Goal: Task Accomplishment & Management: Manage account settings

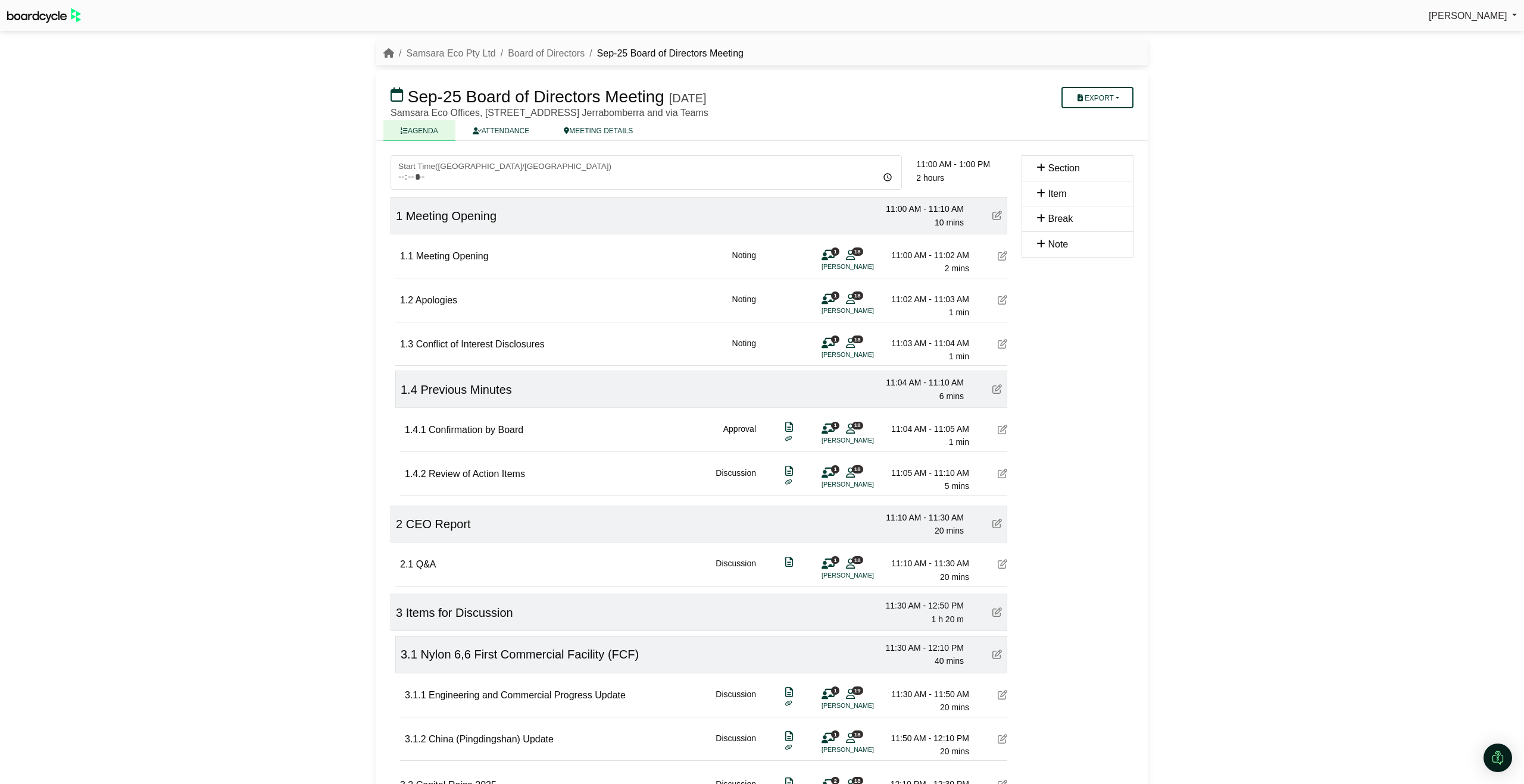
scroll to position [78, 0]
click at [1099, 95] on button "Export" at bounding box center [1097, 97] width 72 height 21
click at [1100, 153] on link "Shell Minutes" at bounding box center [1109, 154] width 104 height 18
click at [515, 130] on link "ATTENDANCE" at bounding box center [500, 131] width 91 height 21
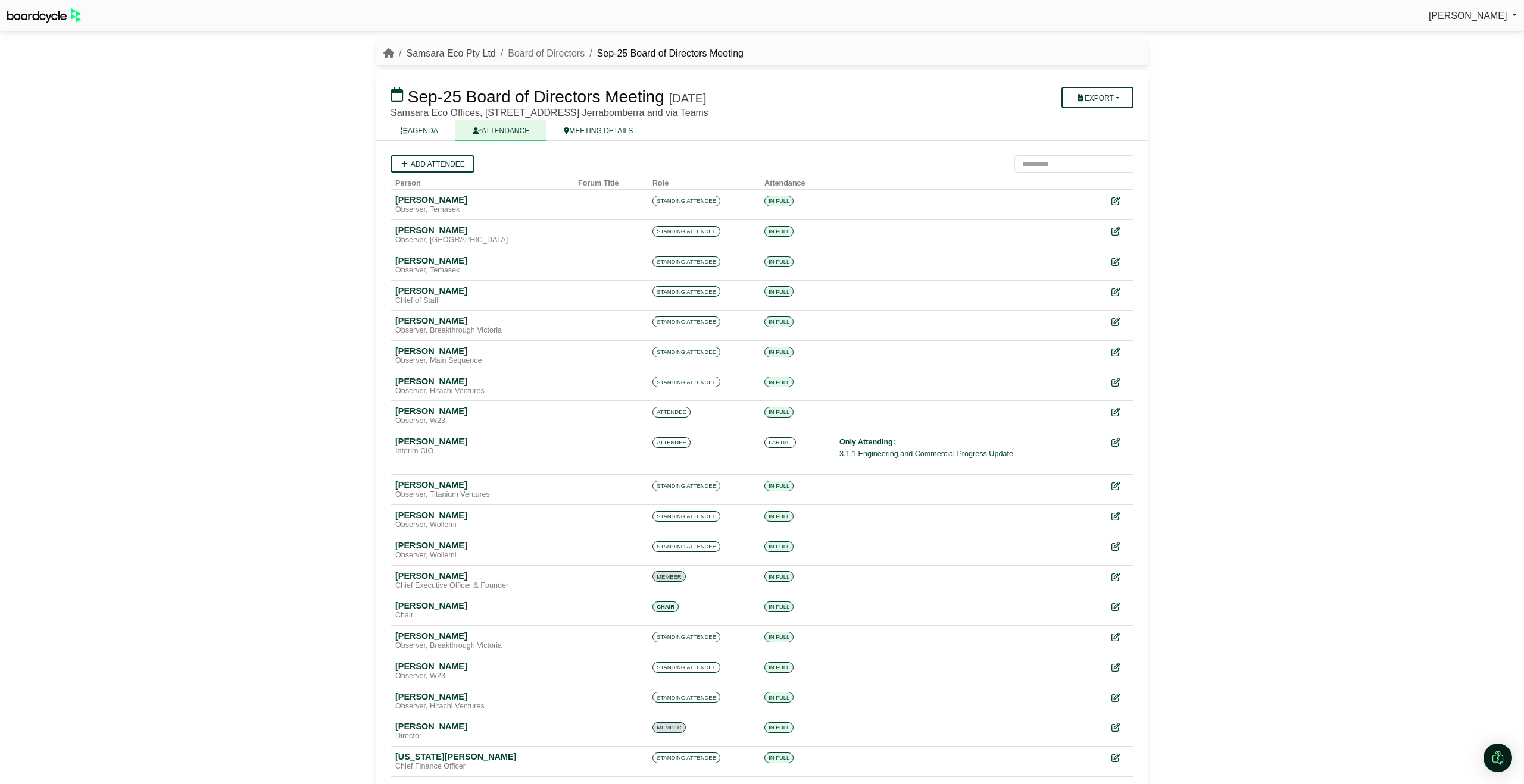
click at [424, 57] on link "Samsara Eco Pty Ltd" at bounding box center [450, 53] width 89 height 10
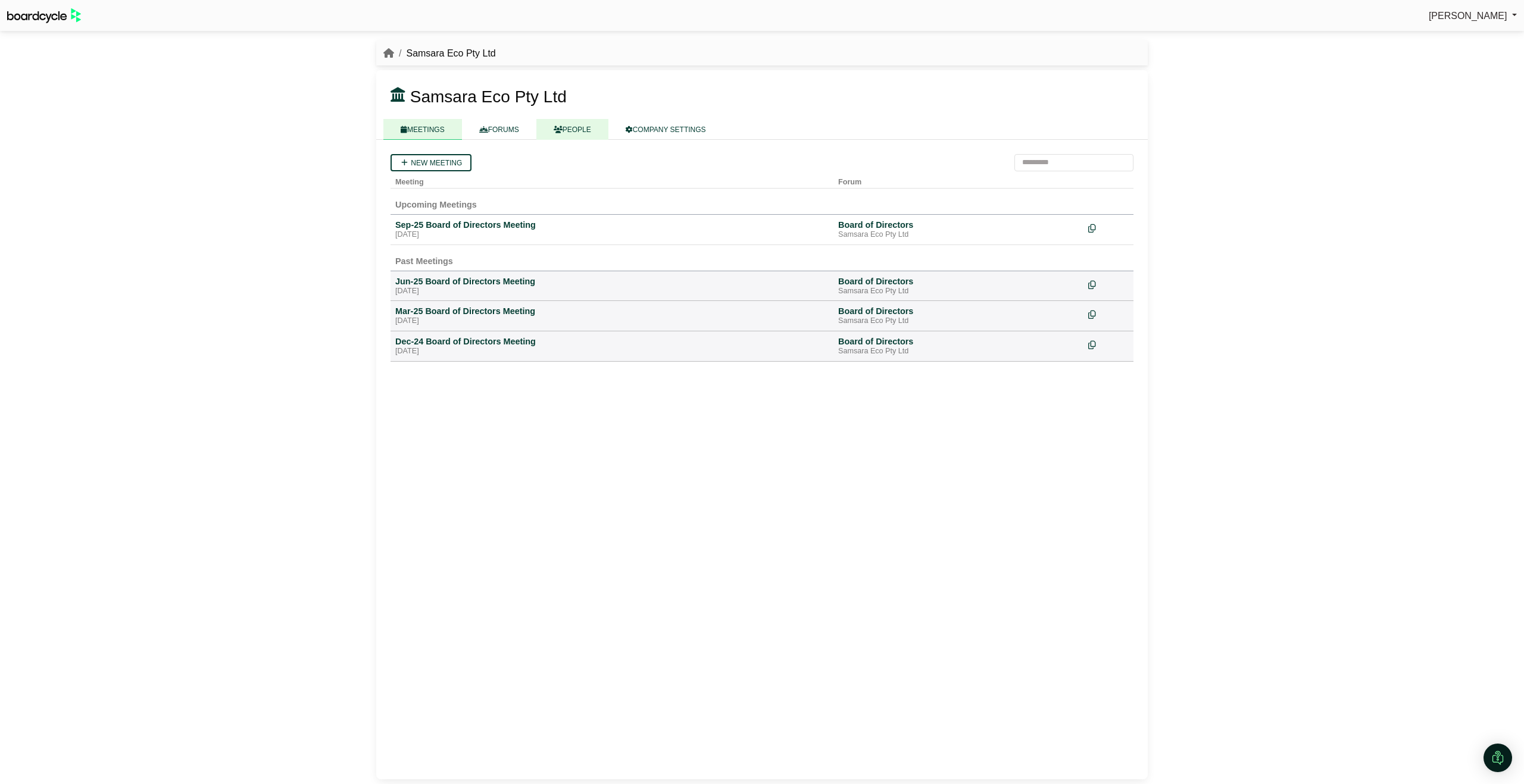
click at [572, 126] on link "PEOPLE" at bounding box center [572, 129] width 72 height 21
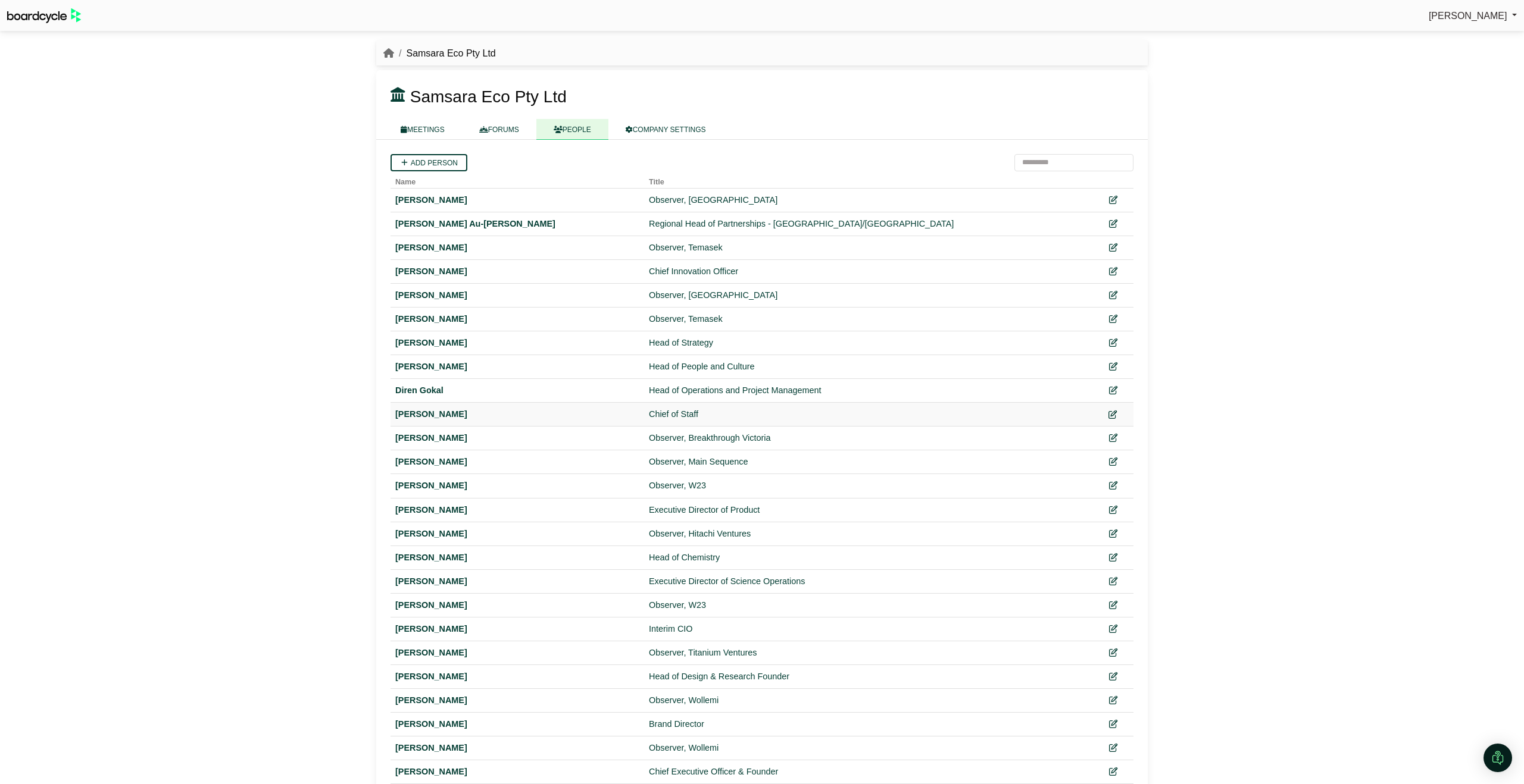
click at [1114, 416] on icon at bounding box center [1113, 415] width 9 height 9
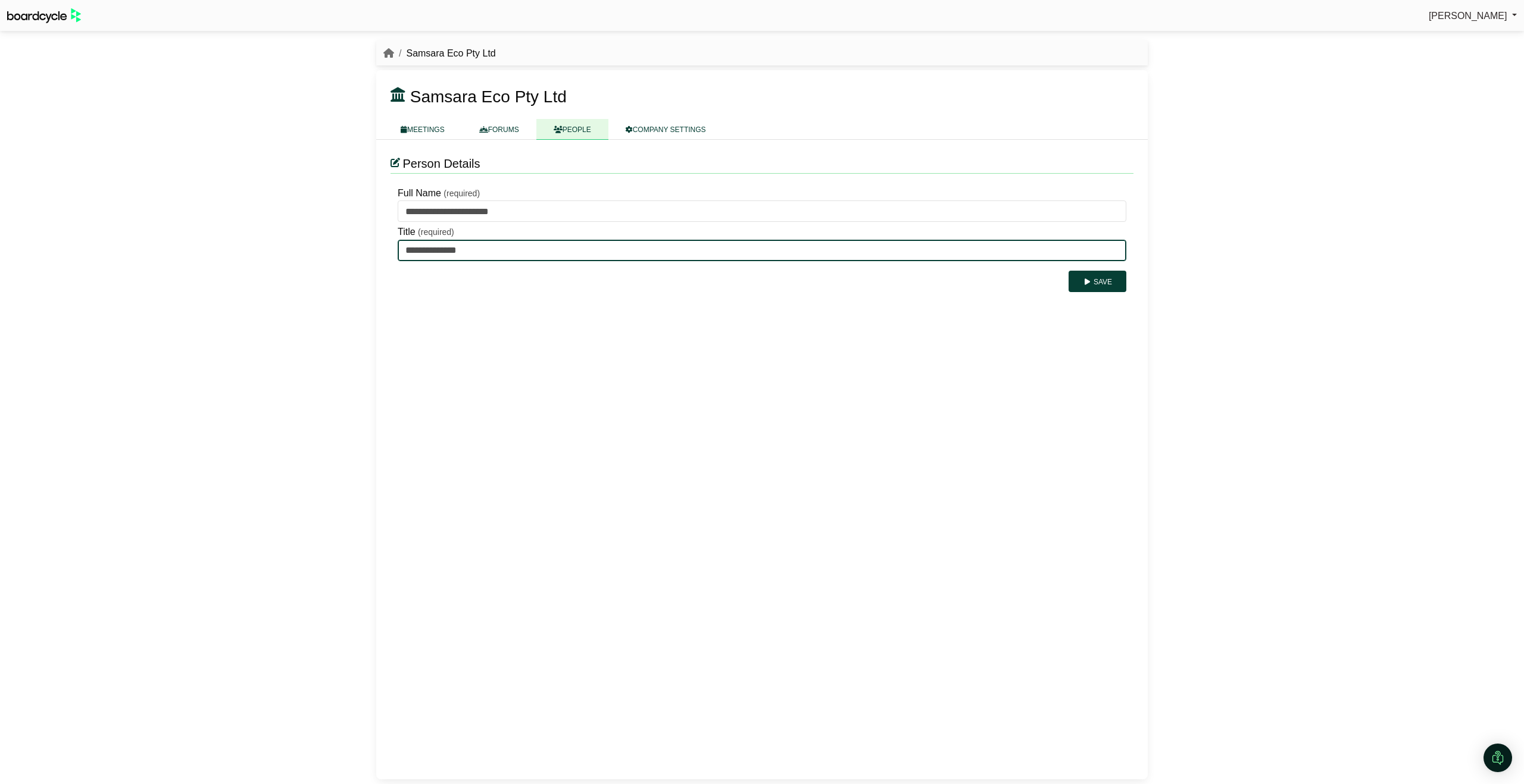
drag, startPoint x: 477, startPoint y: 252, endPoint x: 387, endPoint y: 250, distance: 90.0
click at [387, 250] on div "**********" at bounding box center [762, 459] width 771 height 639
type input "**********"
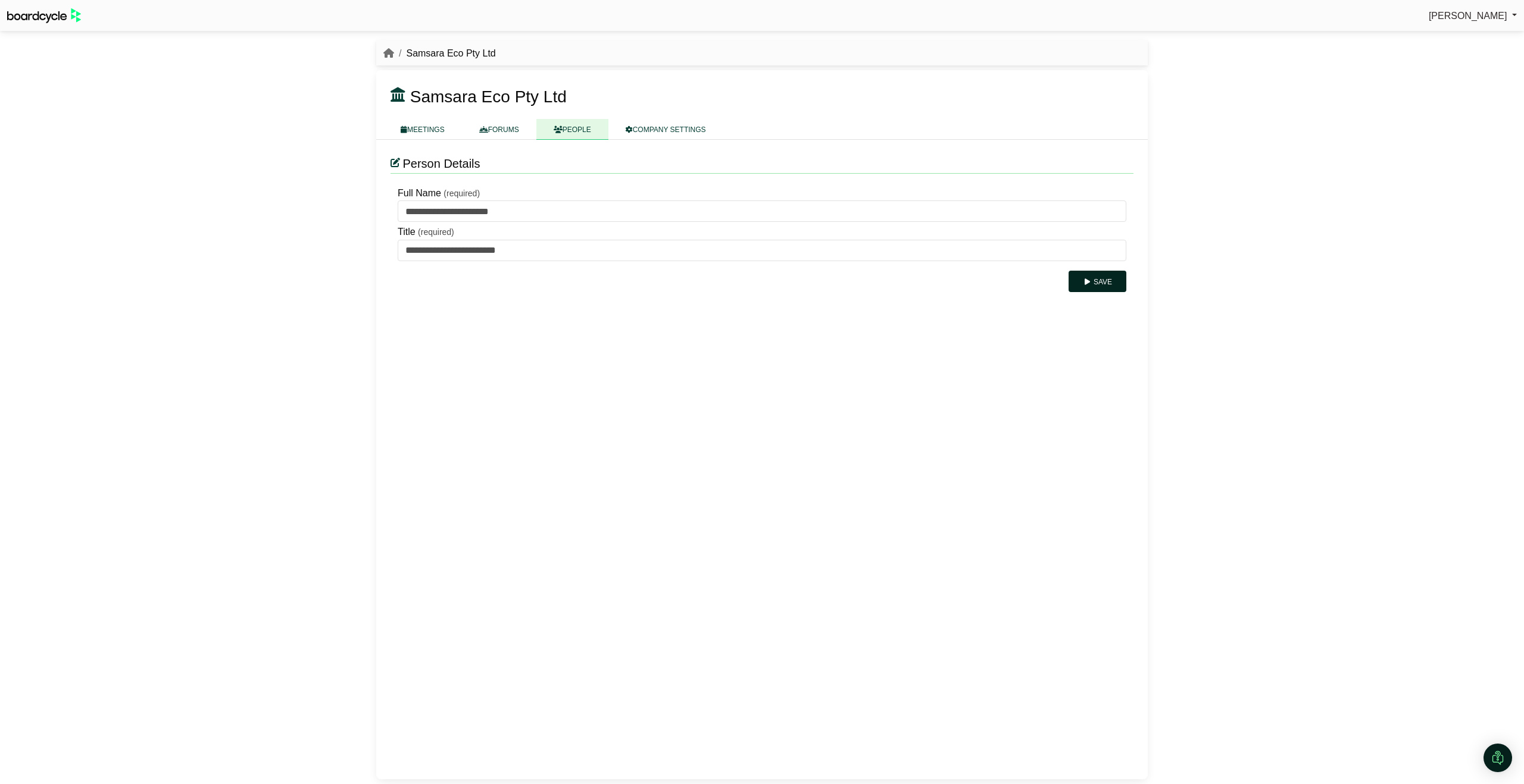
click at [1088, 282] on icon "submit" at bounding box center [1087, 282] width 9 height 7
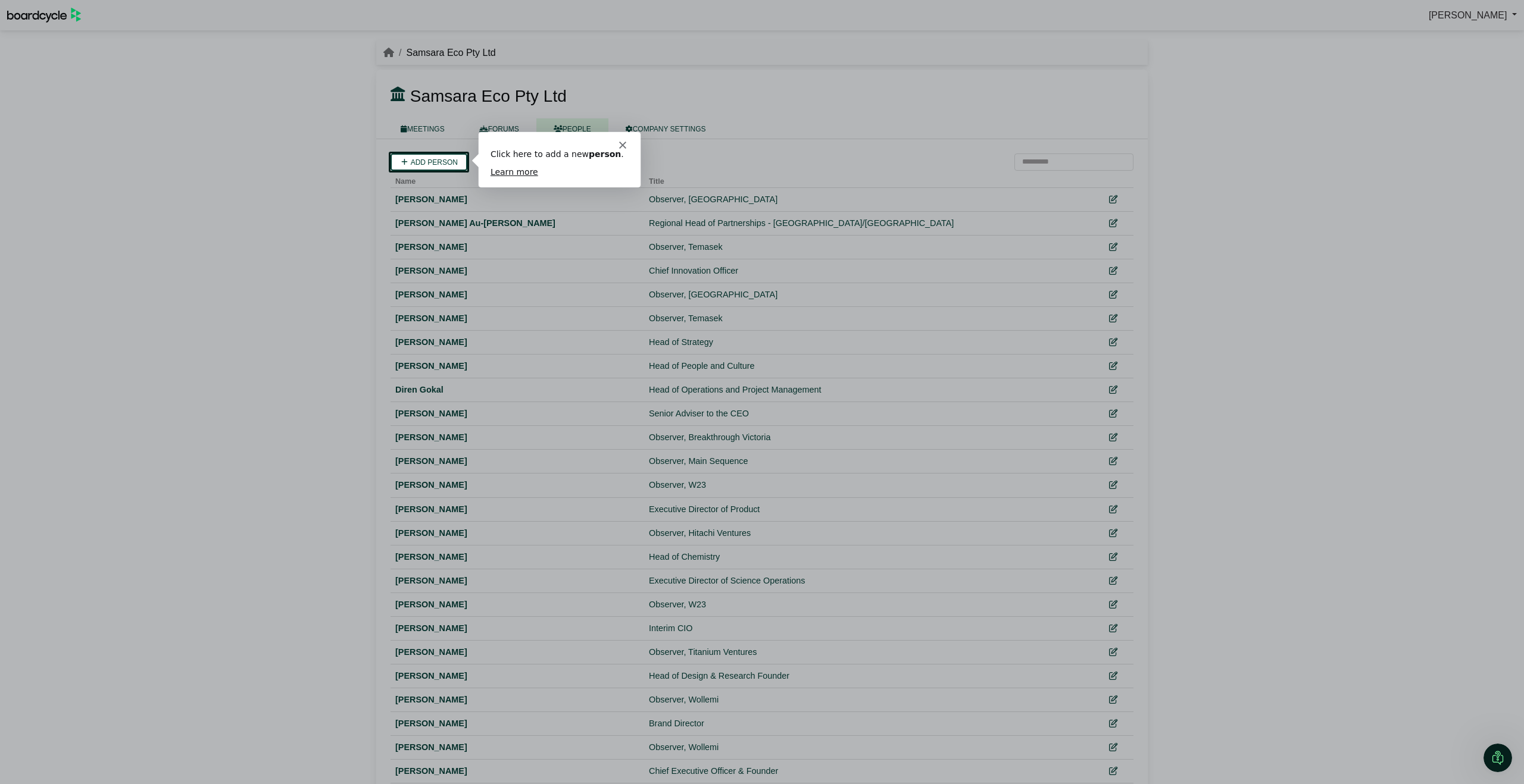
click at [621, 145] on polygon "Close" at bounding box center [622, 144] width 7 height 7
